Goal: Navigation & Orientation: Understand site structure

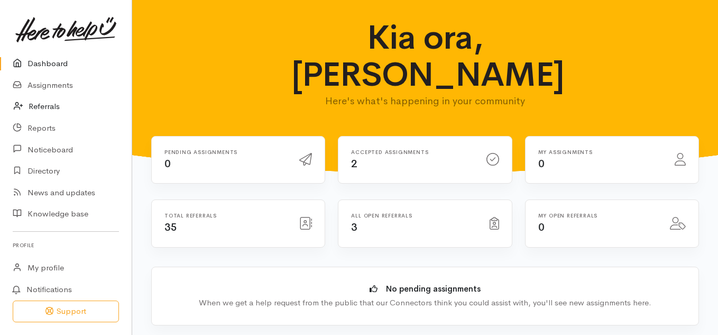
click at [43, 107] on link "Referrals" at bounding box center [66, 107] width 132 height 22
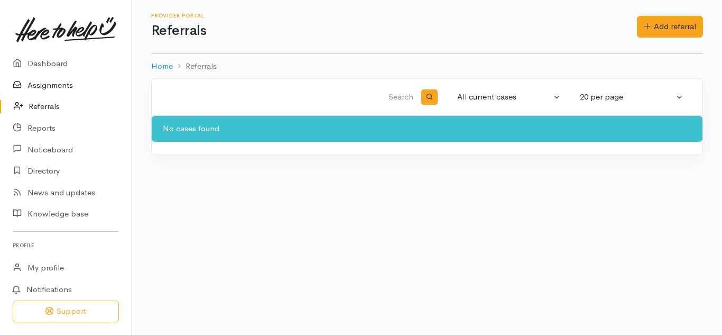
click at [37, 78] on link "Assignments" at bounding box center [66, 86] width 132 height 22
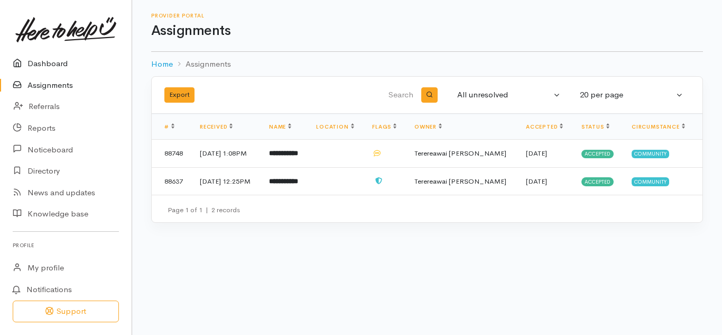
click at [46, 67] on link "Dashboard" at bounding box center [66, 64] width 132 height 22
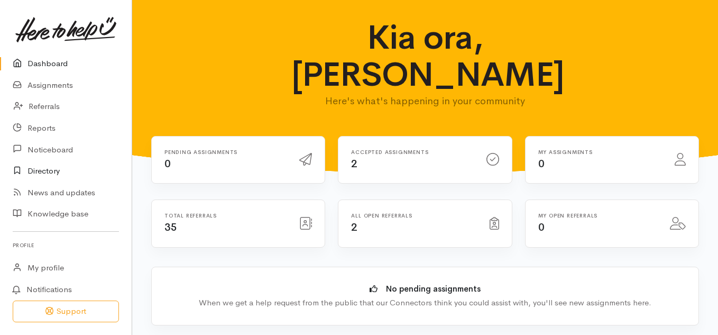
click at [46, 171] on link "Directory" at bounding box center [66, 171] width 132 height 22
